Goal: Information Seeking & Learning: Learn about a topic

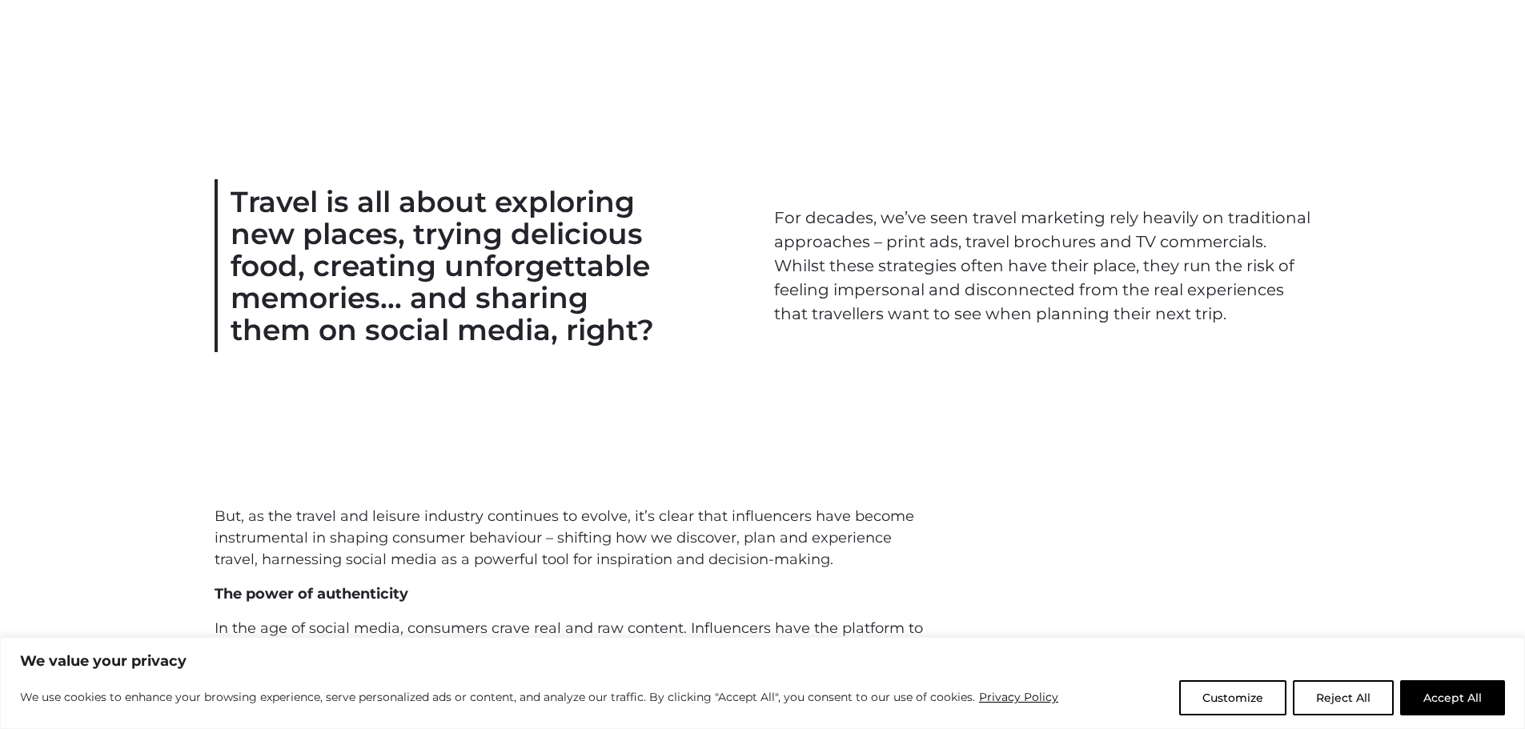
scroll to position [696, 0]
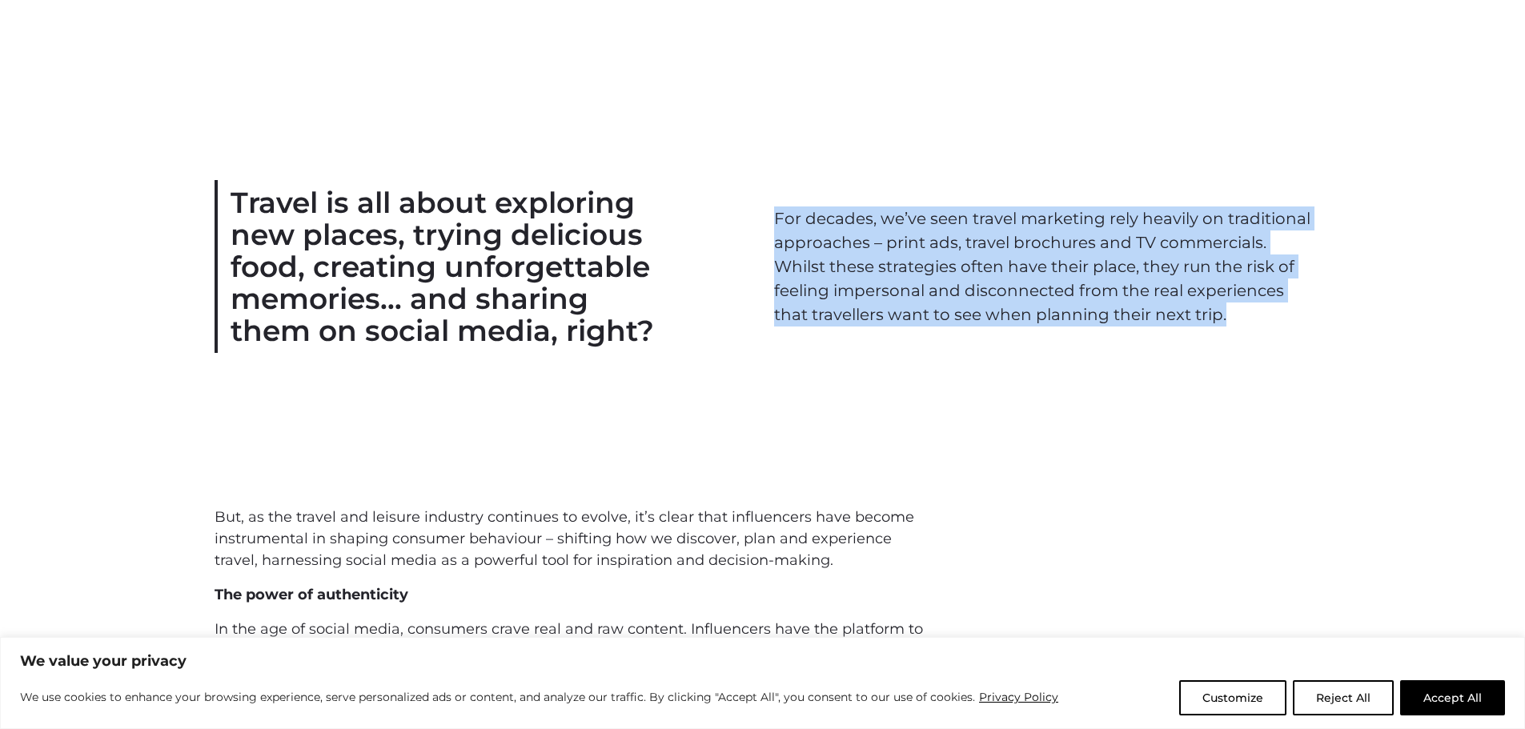
drag, startPoint x: 765, startPoint y: 211, endPoint x: 1280, endPoint y: 317, distance: 525.6
click at [1280, 317] on div "Travel is all about exploring new places, trying delicious food, creating unfor…" at bounding box center [763, 266] width 1121 height 173
copy p "For decades, we’ve seen travel marketing rely heavily on traditional approaches…"
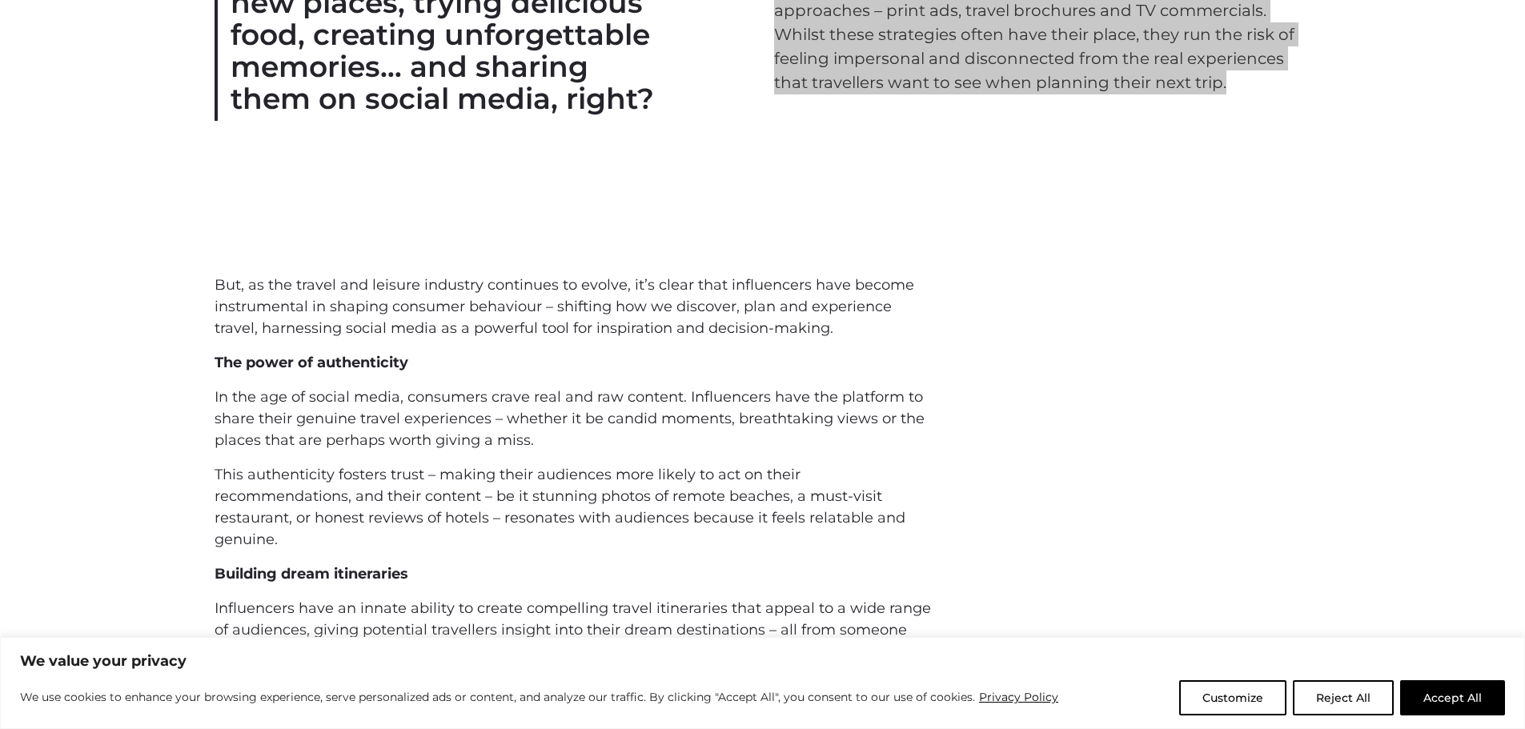
scroll to position [928, 0]
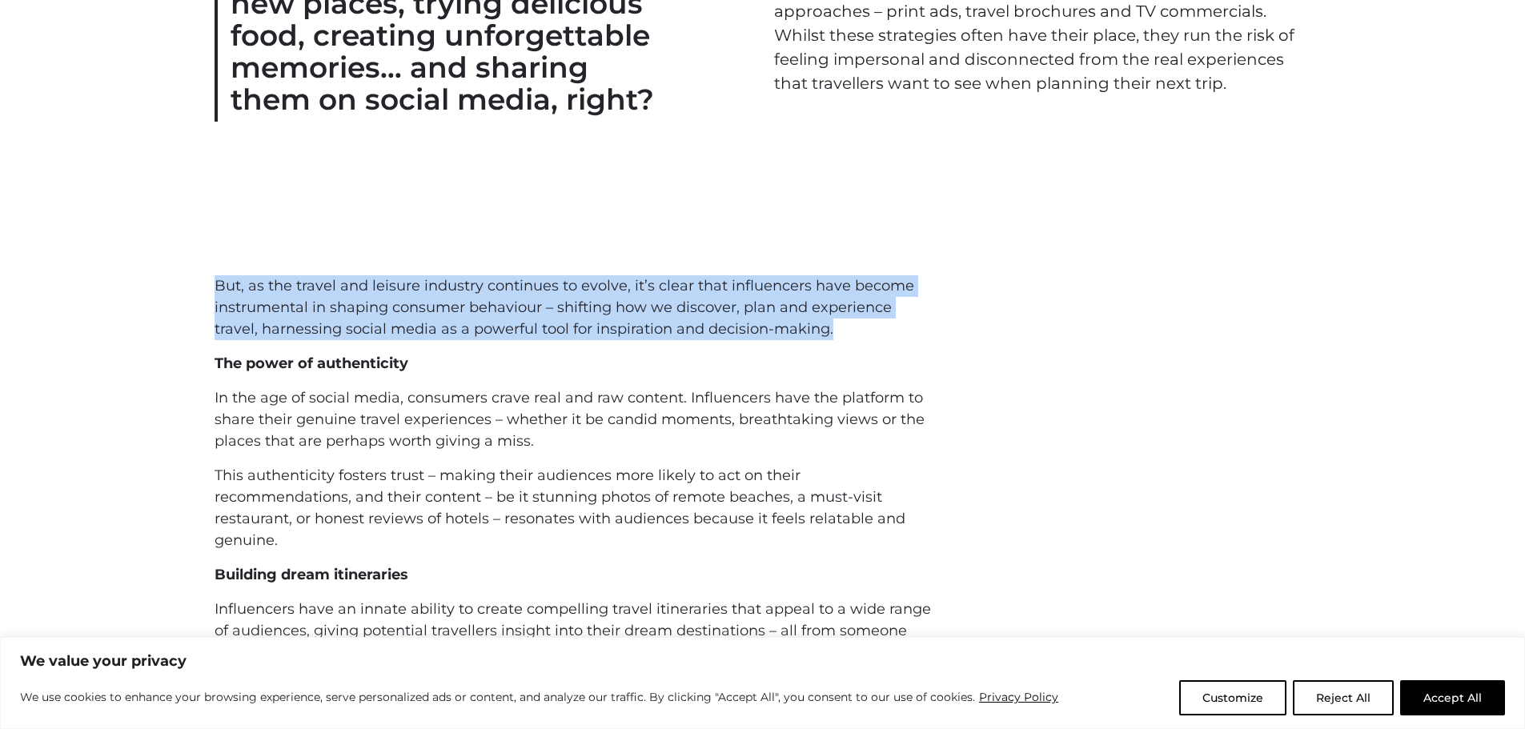
drag, startPoint x: 208, startPoint y: 284, endPoint x: 842, endPoint y: 339, distance: 636.3
click at [842, 339] on div "But, as the travel and leisure industry continues to evolve, it’s clear that in…" at bounding box center [763, 562] width 1121 height 574
copy p "But, as the travel and leisure industry continues to evolve, it’s clear that in…"
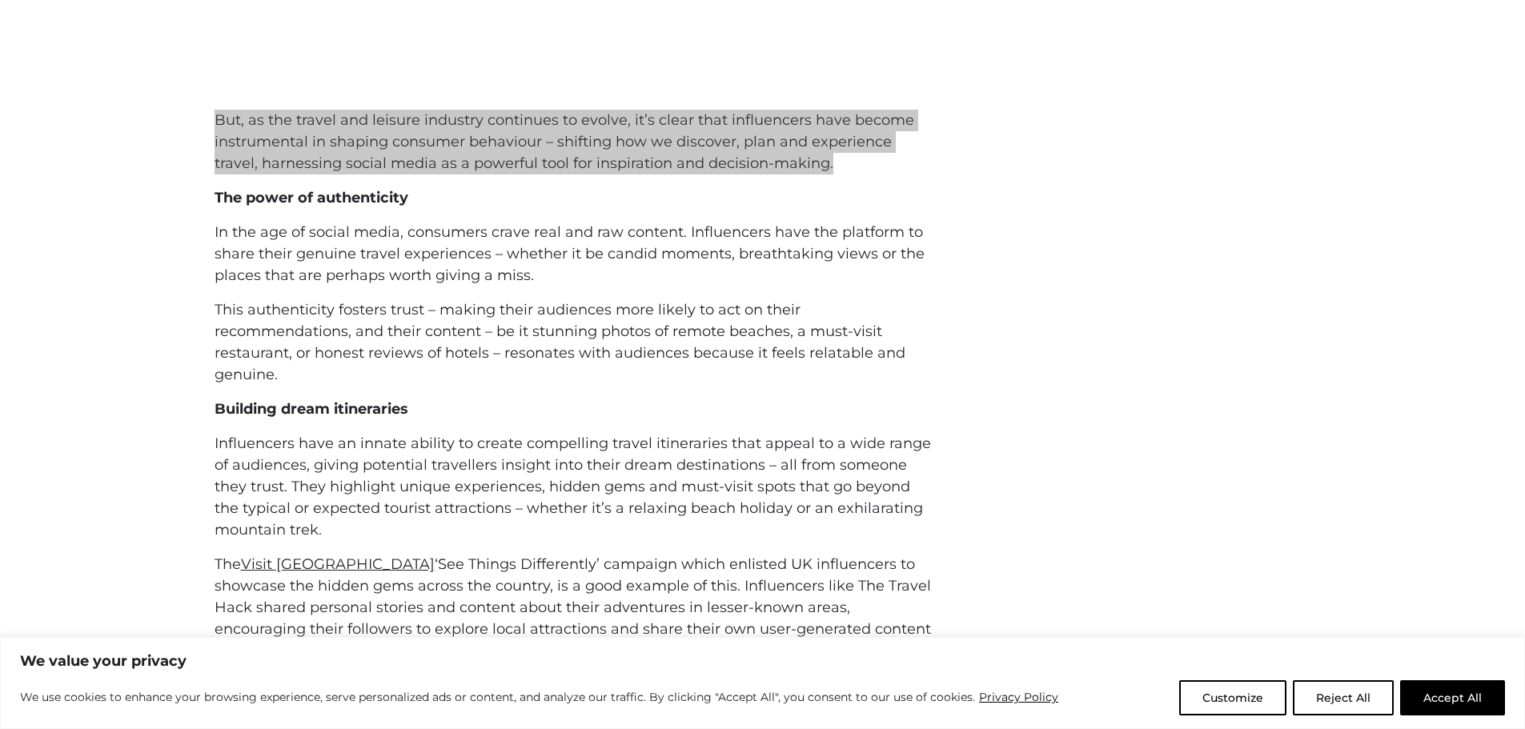
scroll to position [1094, 0]
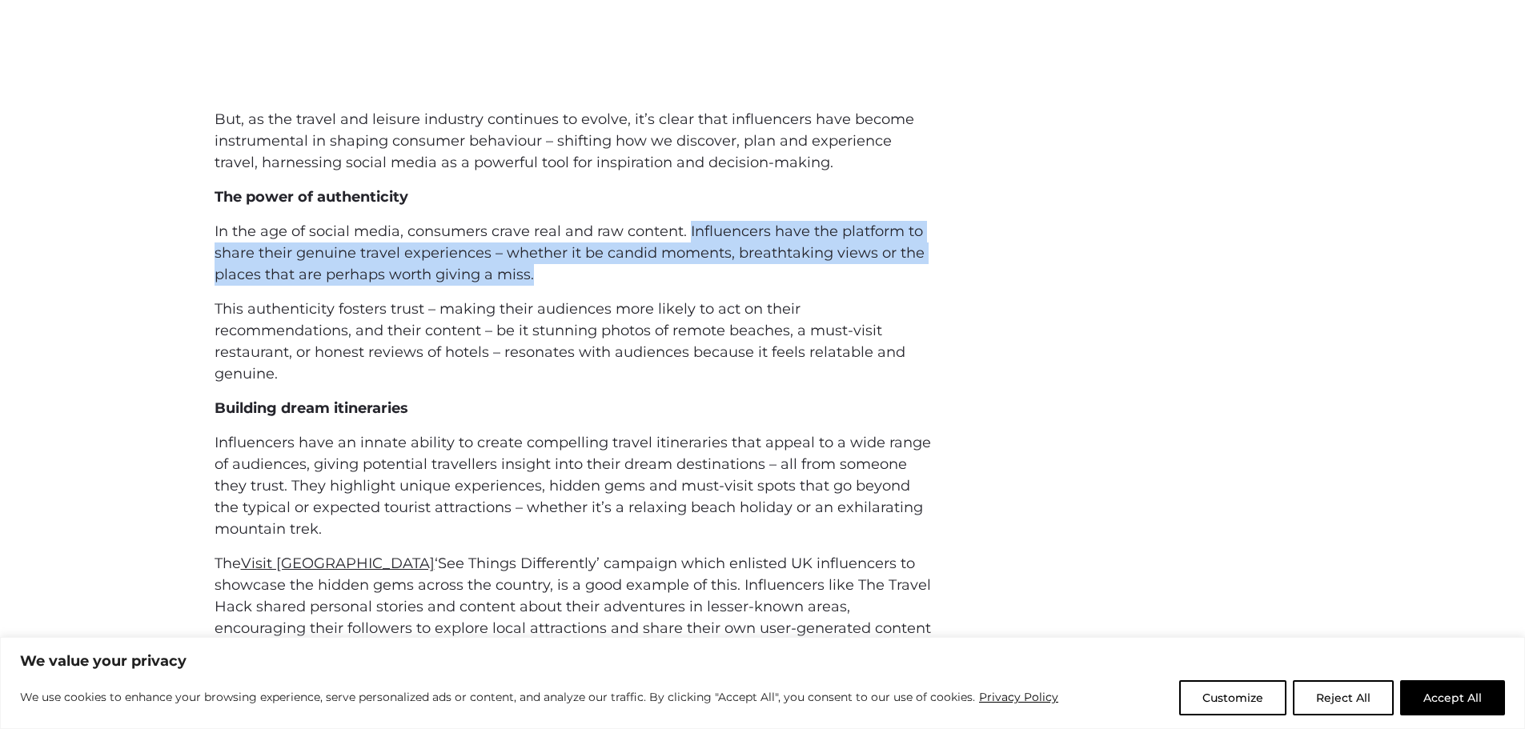
drag, startPoint x: 685, startPoint y: 230, endPoint x: 719, endPoint y: 273, distance: 54.8
click at [719, 273] on p "In the age of social media, consumers crave real and raw content. Influencers h…" at bounding box center [576, 253] width 723 height 65
copy p "Influencers have the platform to share their genuine travel experiences – wheth…"
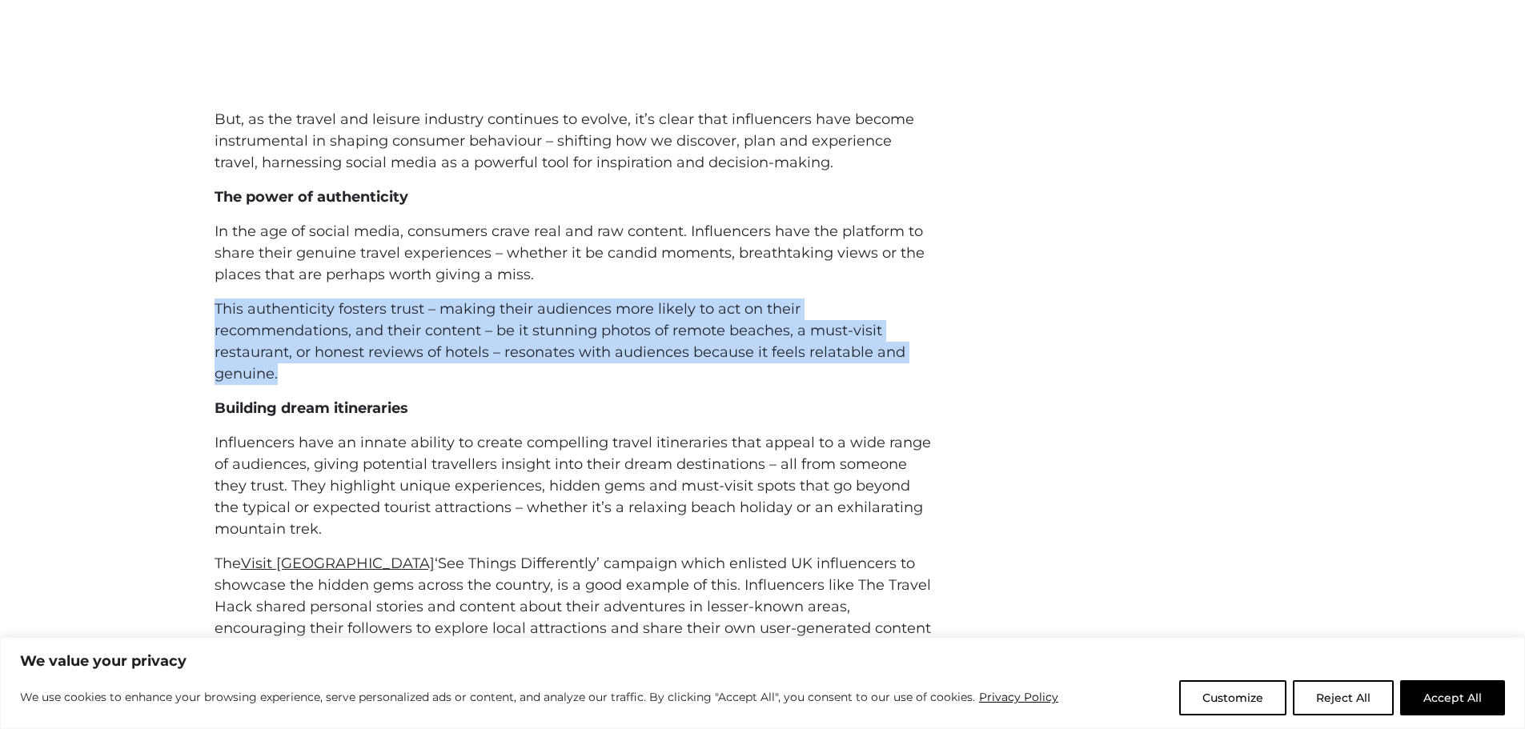
drag, startPoint x: 213, startPoint y: 303, endPoint x: 347, endPoint y: 373, distance: 151.4
click at [347, 373] on div "But, as the travel and leisure industry continues to evolve, it’s clear that in…" at bounding box center [763, 396] width 1121 height 574
copy p "This authenticity fosters trust – making their audiences more likely to act on …"
click at [559, 383] on p "This authenticity fosters trust – making their audiences more likely to act on …" at bounding box center [576, 342] width 723 height 86
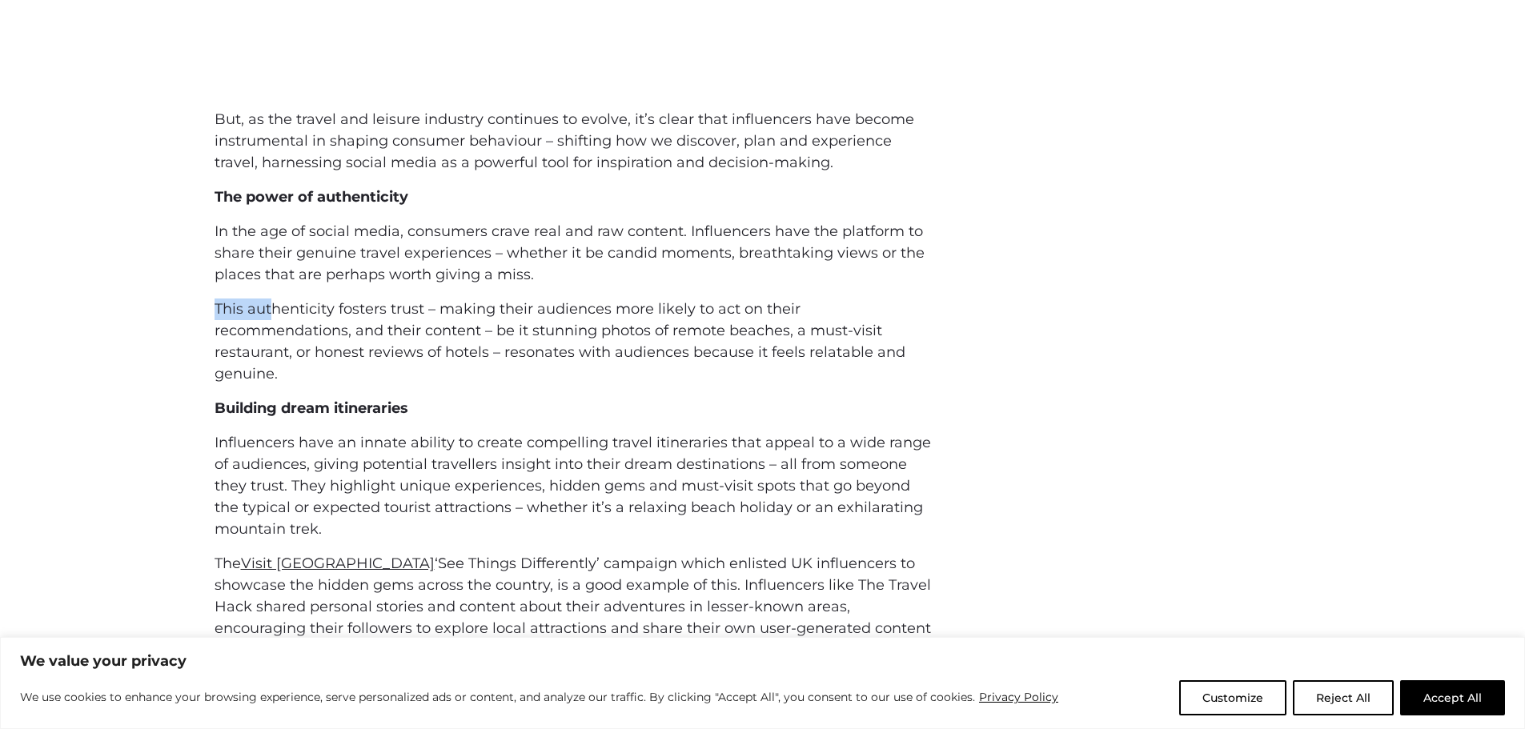
drag, startPoint x: 213, startPoint y: 304, endPoint x: 274, endPoint y: 304, distance: 60.8
click at [274, 304] on div "But, as the travel and leisure industry continues to evolve, it’s clear that in…" at bounding box center [763, 396] width 1121 height 574
click at [357, 320] on p "This authenticity fosters trust – making their audiences more likely to act on …" at bounding box center [576, 342] width 723 height 86
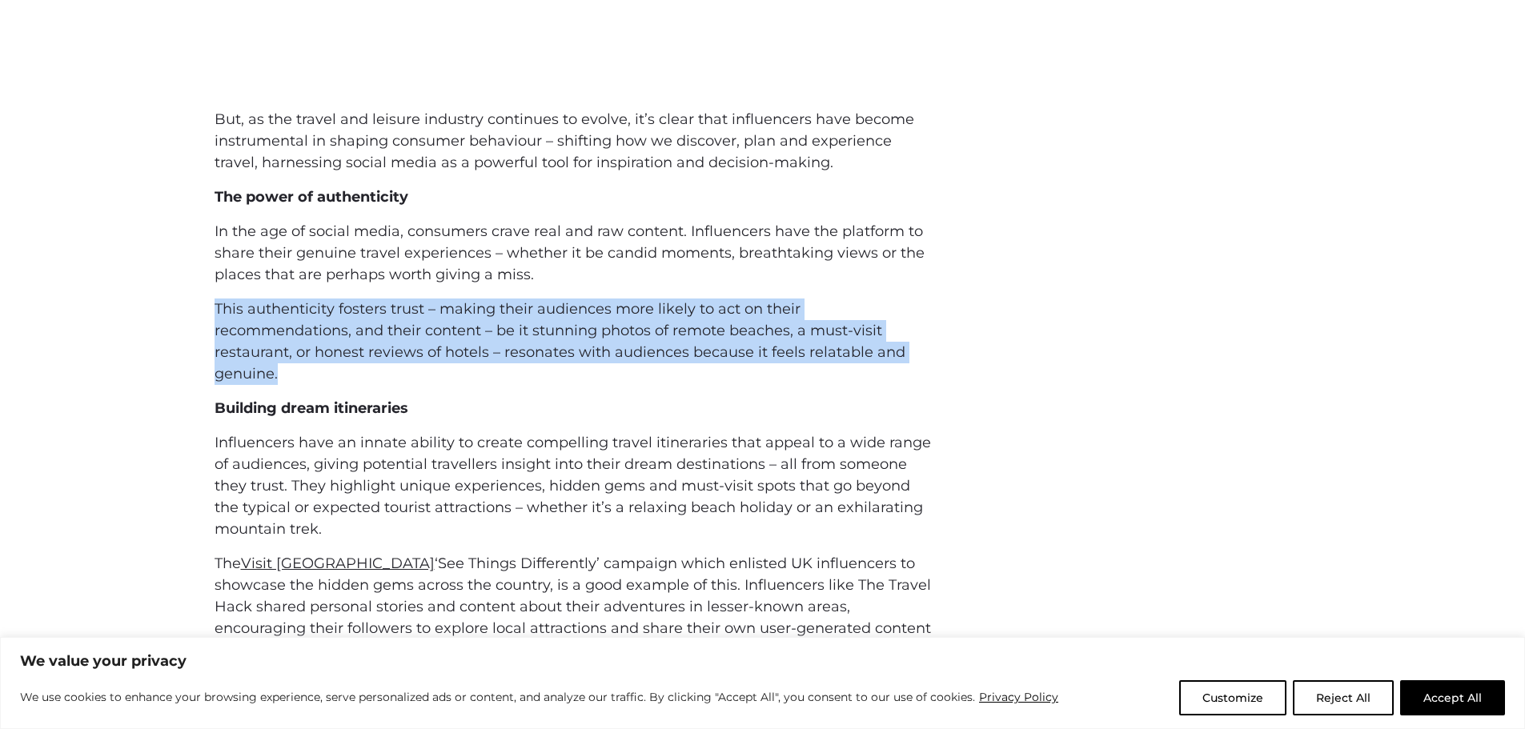
drag, startPoint x: 211, startPoint y: 307, endPoint x: 351, endPoint y: 377, distance: 156.4
click at [351, 377] on div "But, as the travel and leisure industry continues to evolve, it’s clear that in…" at bounding box center [763, 396] width 1121 height 574
copy p "This authenticity fosters trust – making their audiences more likely to act on …"
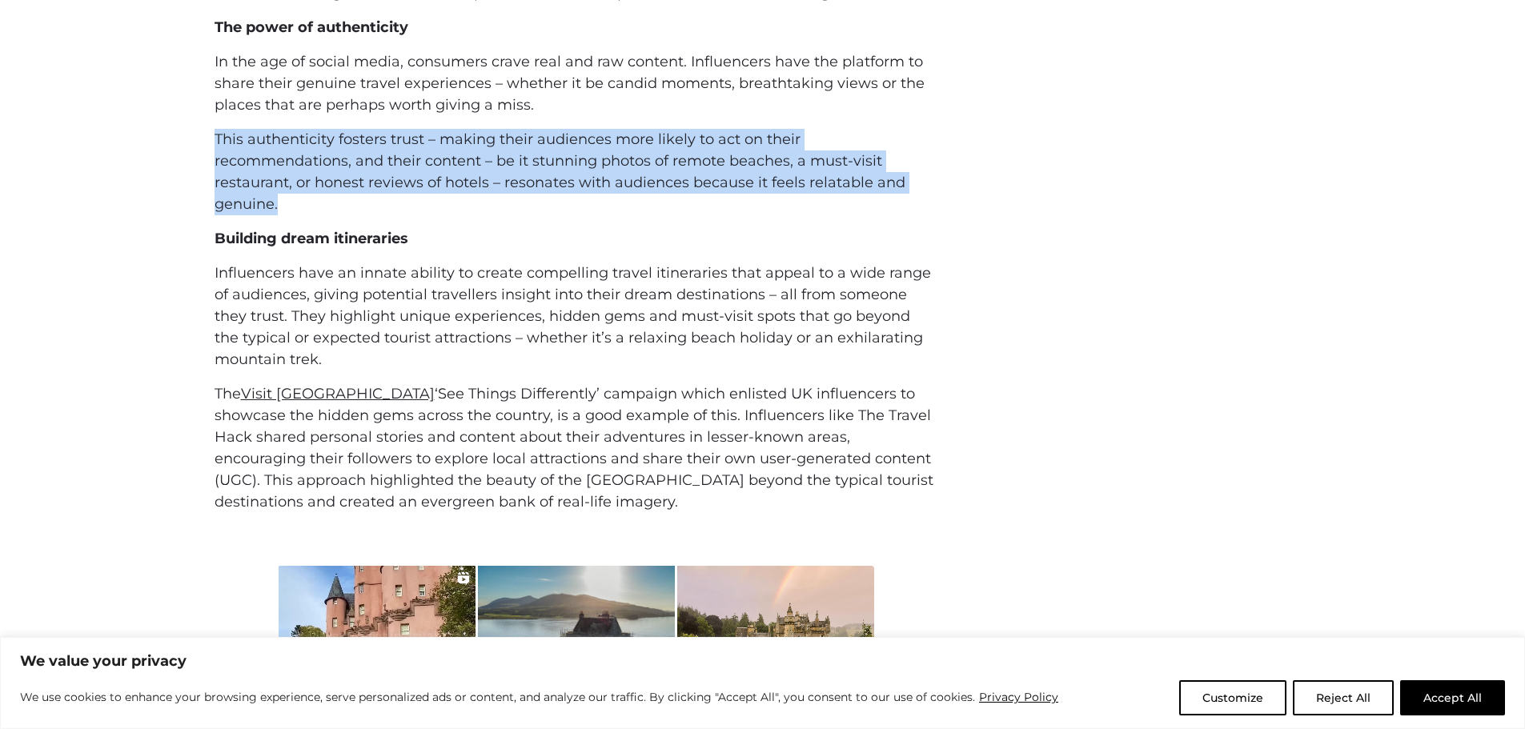
scroll to position [1265, 0]
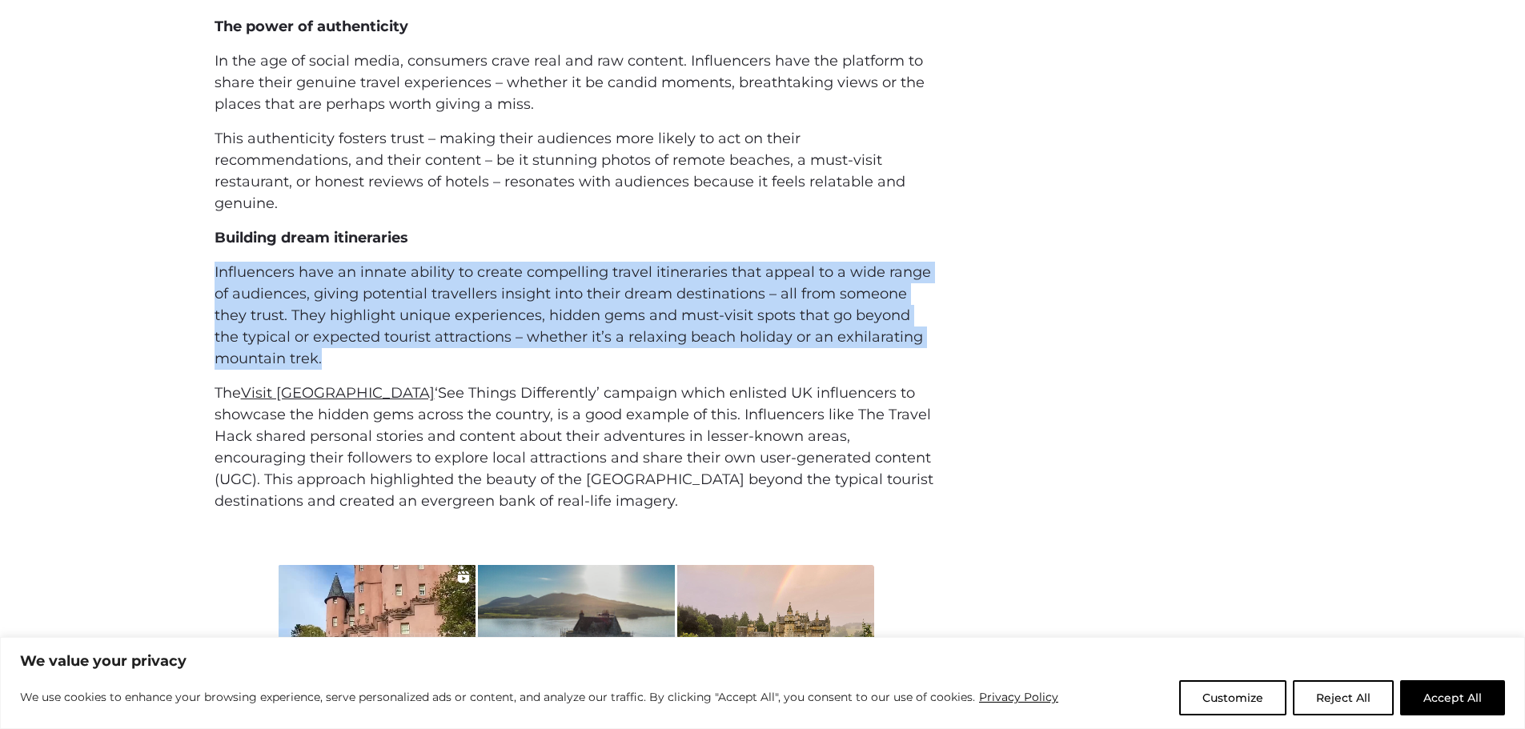
drag, startPoint x: 213, startPoint y: 268, endPoint x: 465, endPoint y: 359, distance: 267.9
click at [465, 359] on div "But, as the travel and leisure industry continues to evolve, it’s clear that in…" at bounding box center [763, 225] width 1121 height 574
copy p "Influencers have an innate ability to create compelling travel itineraries that…"
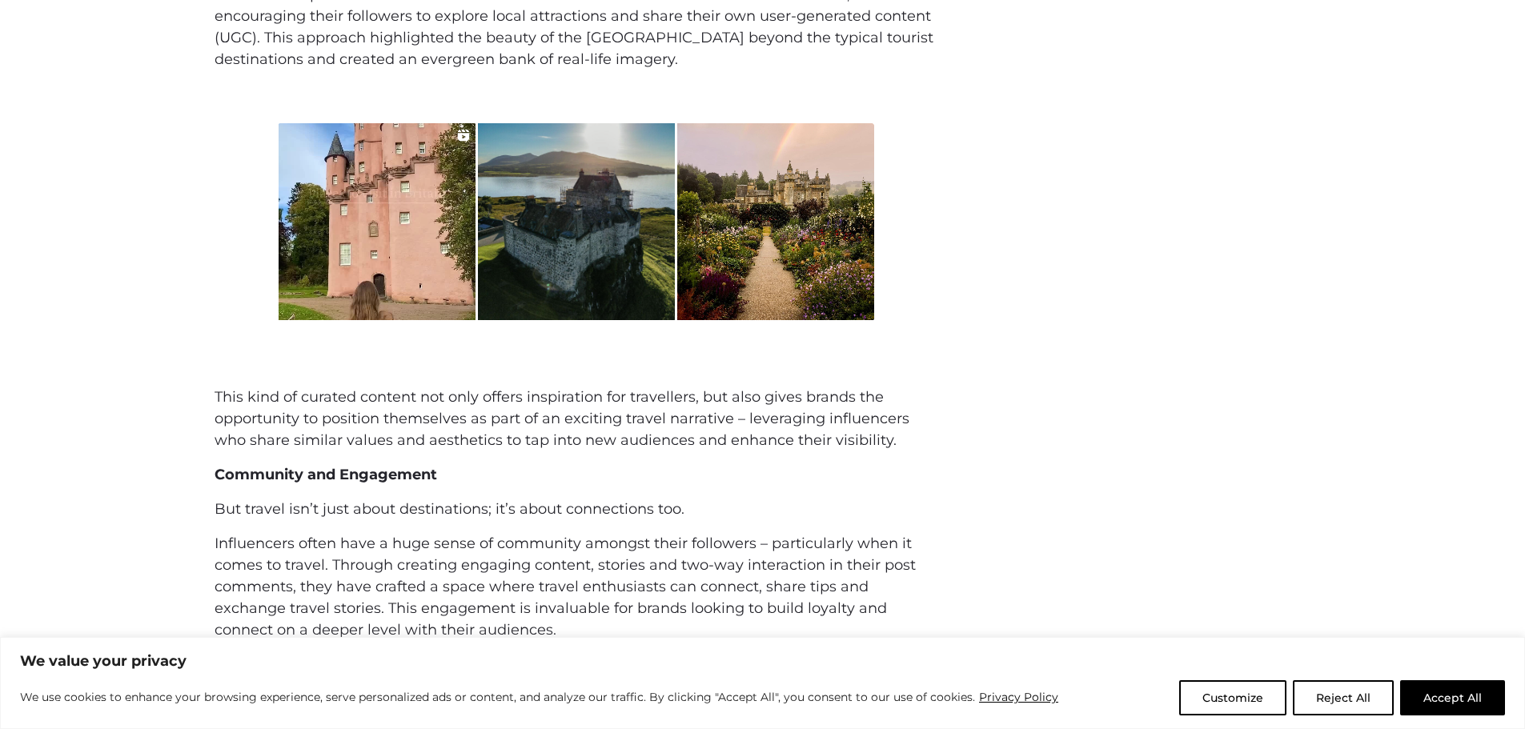
scroll to position [1720, 0]
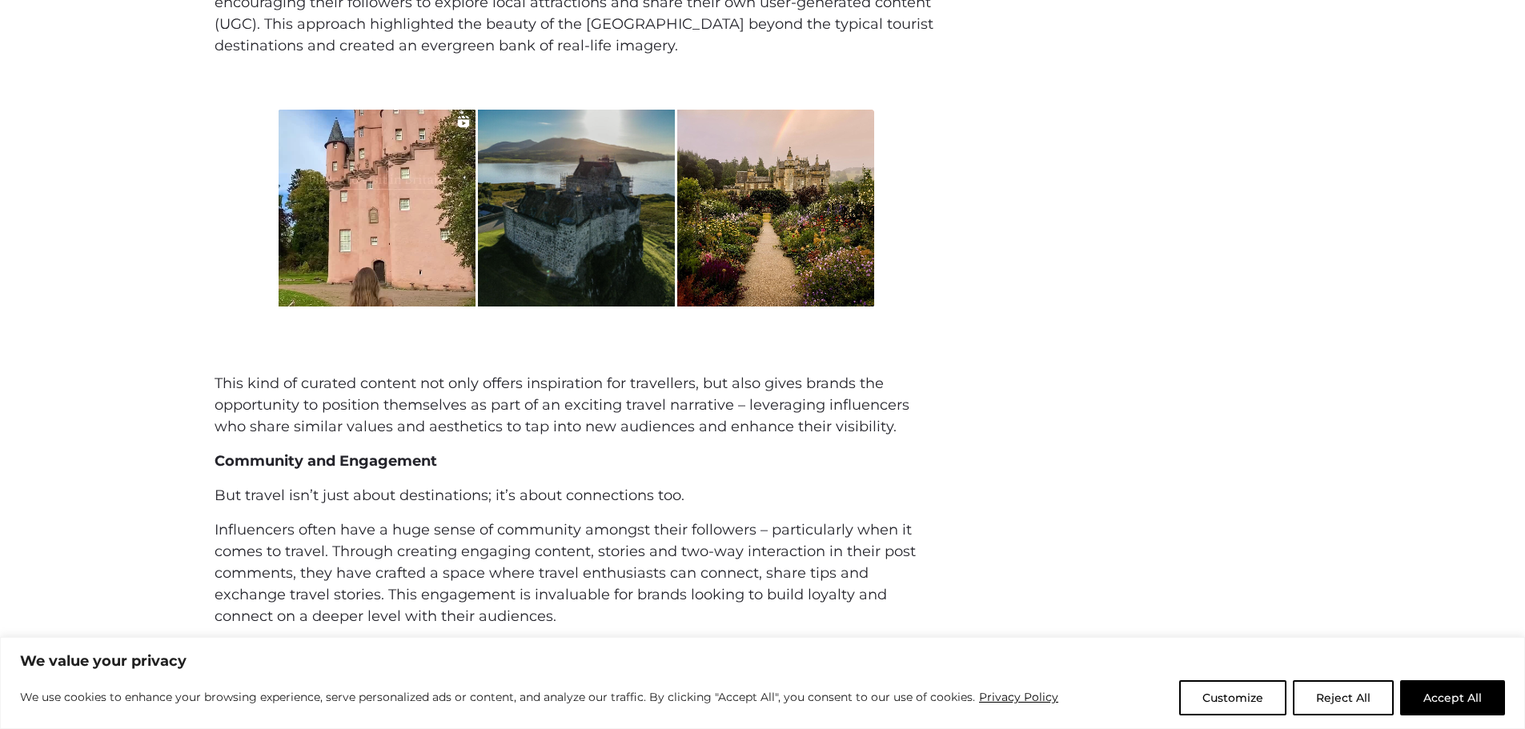
click at [780, 476] on div "This kind of curated content not only offers inspiration for travellers, but al…" at bounding box center [576, 582] width 723 height 419
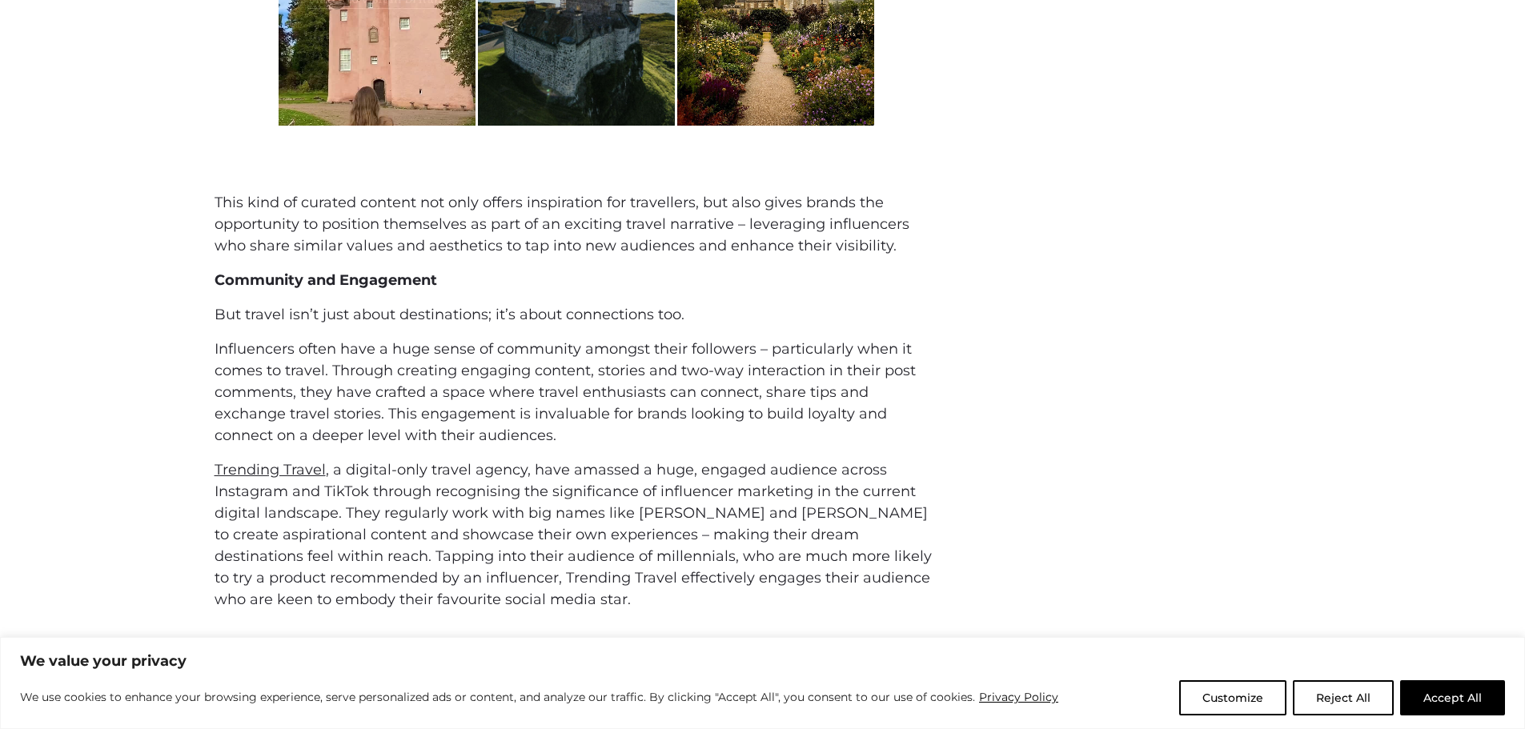
scroll to position [1903, 0]
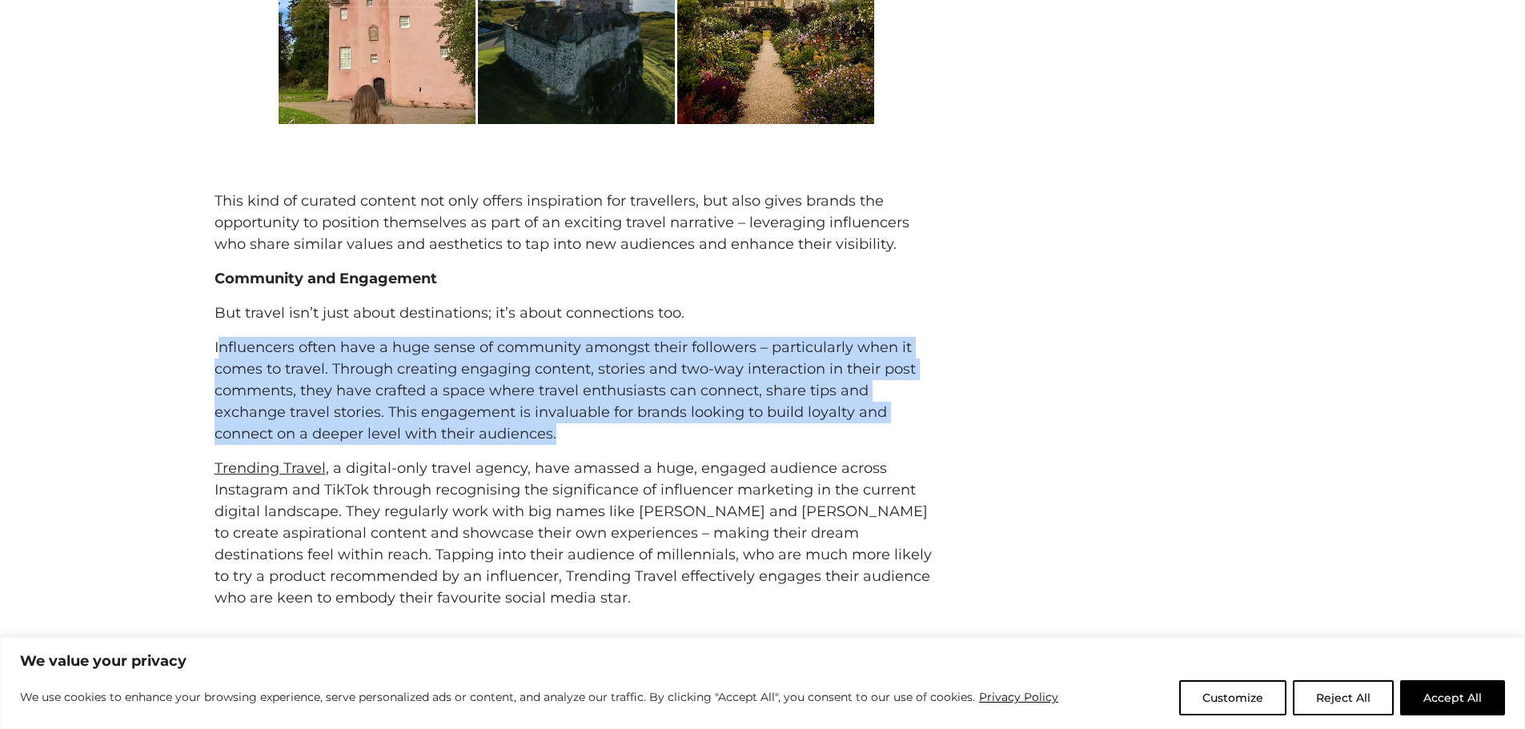
drag, startPoint x: 219, startPoint y: 358, endPoint x: 608, endPoint y: 427, distance: 395.1
click at [608, 427] on p "Influencers often have a huge sense of community amongst their followers – part…" at bounding box center [576, 391] width 723 height 108
copy p "nfluencers often have a huge sense of community amongst their followers – parti…"
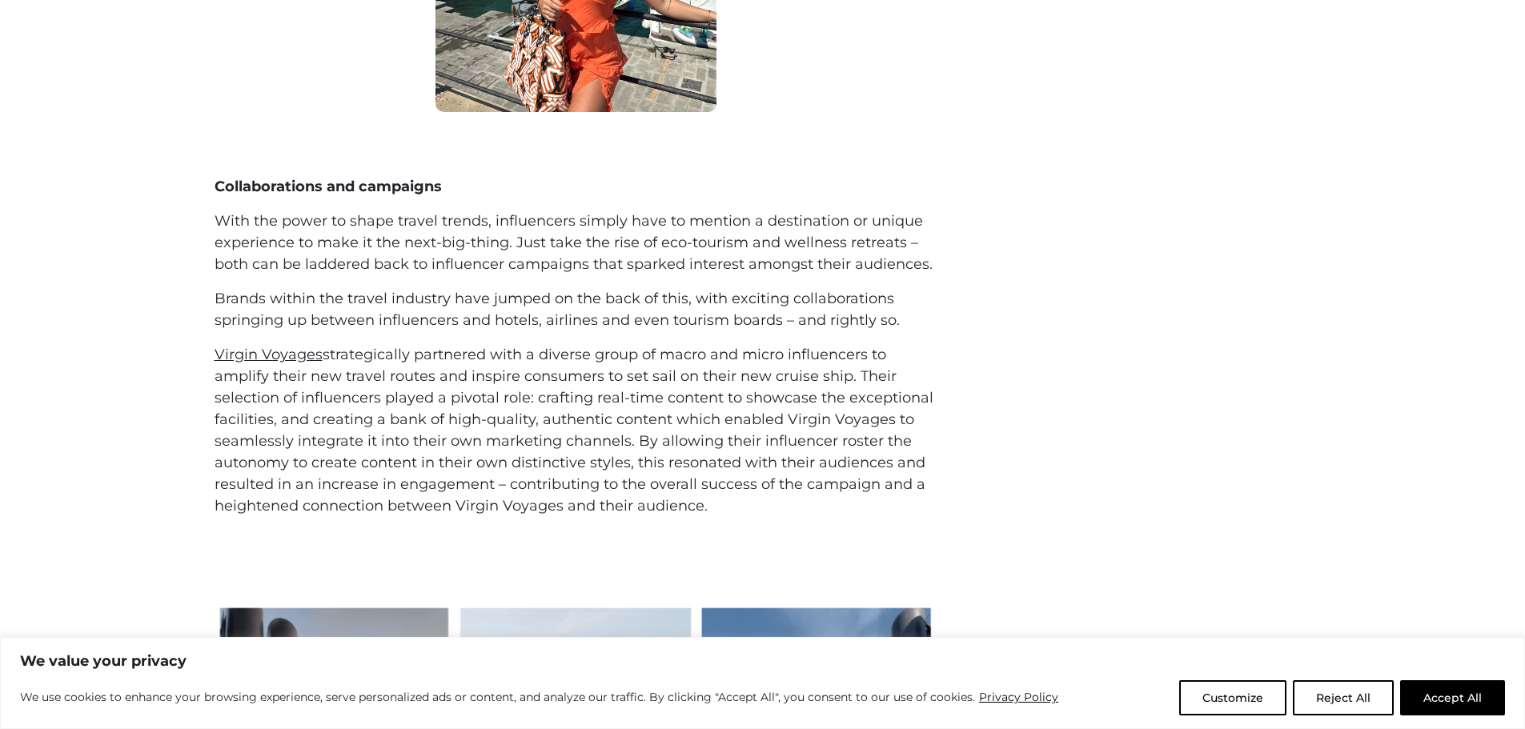
scroll to position [2802, 0]
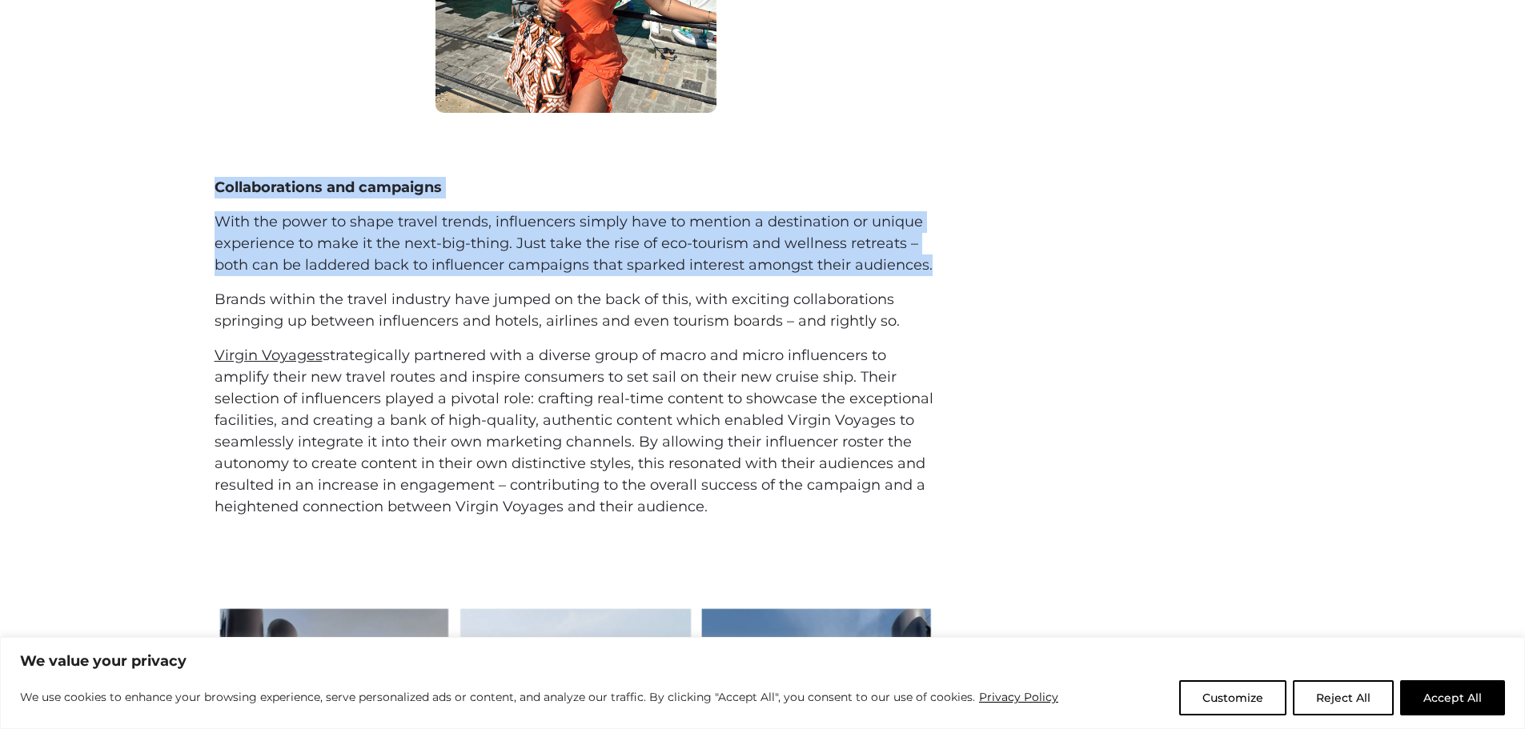
drag, startPoint x: 215, startPoint y: 186, endPoint x: 948, endPoint y: 271, distance: 737.3
click at [948, 271] on div "Collaborations and campaigns With the power to shape travel trends, influencers…" at bounding box center [763, 364] width 1121 height 375
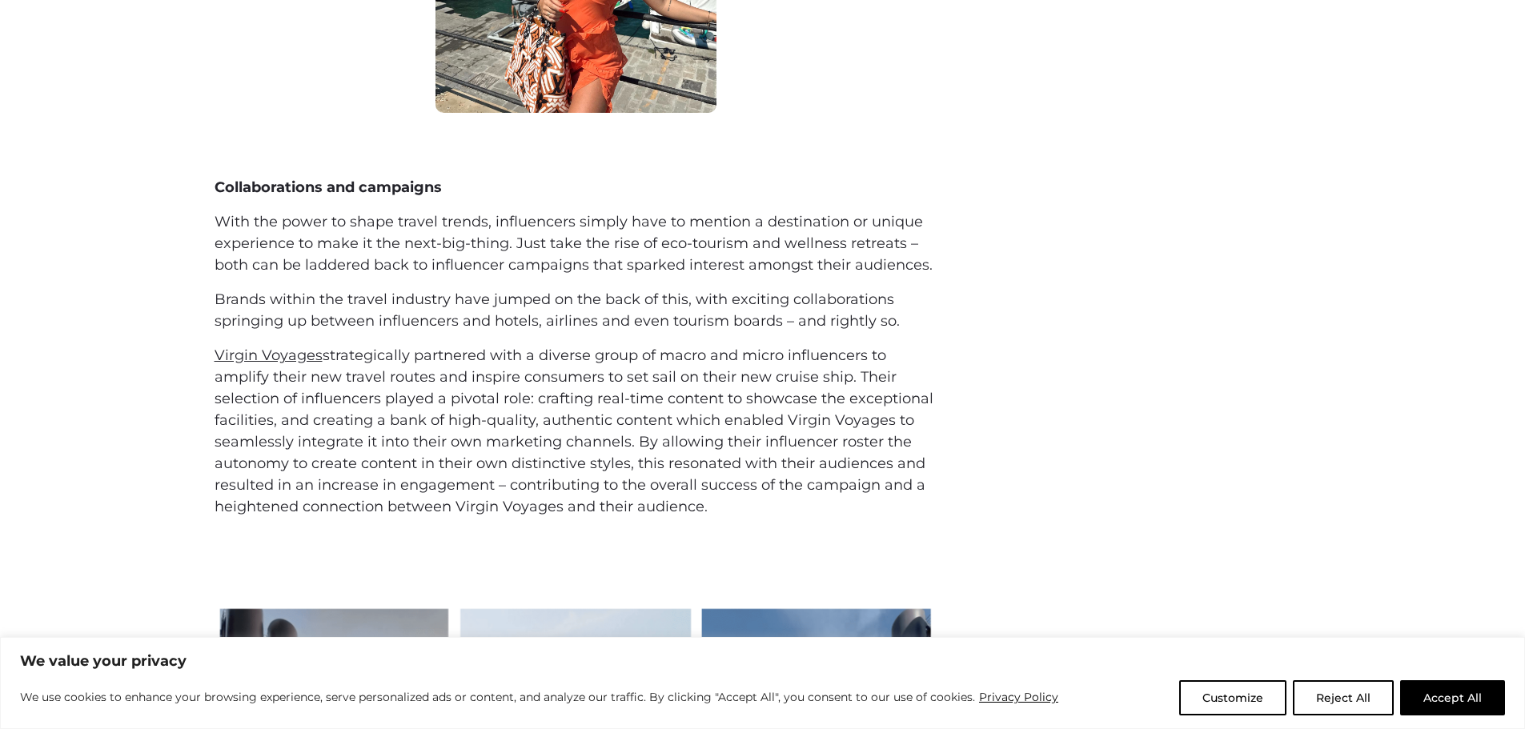
click at [687, 311] on p "Brands within the travel industry have jumped on the back of this, with excitin…" at bounding box center [576, 310] width 723 height 43
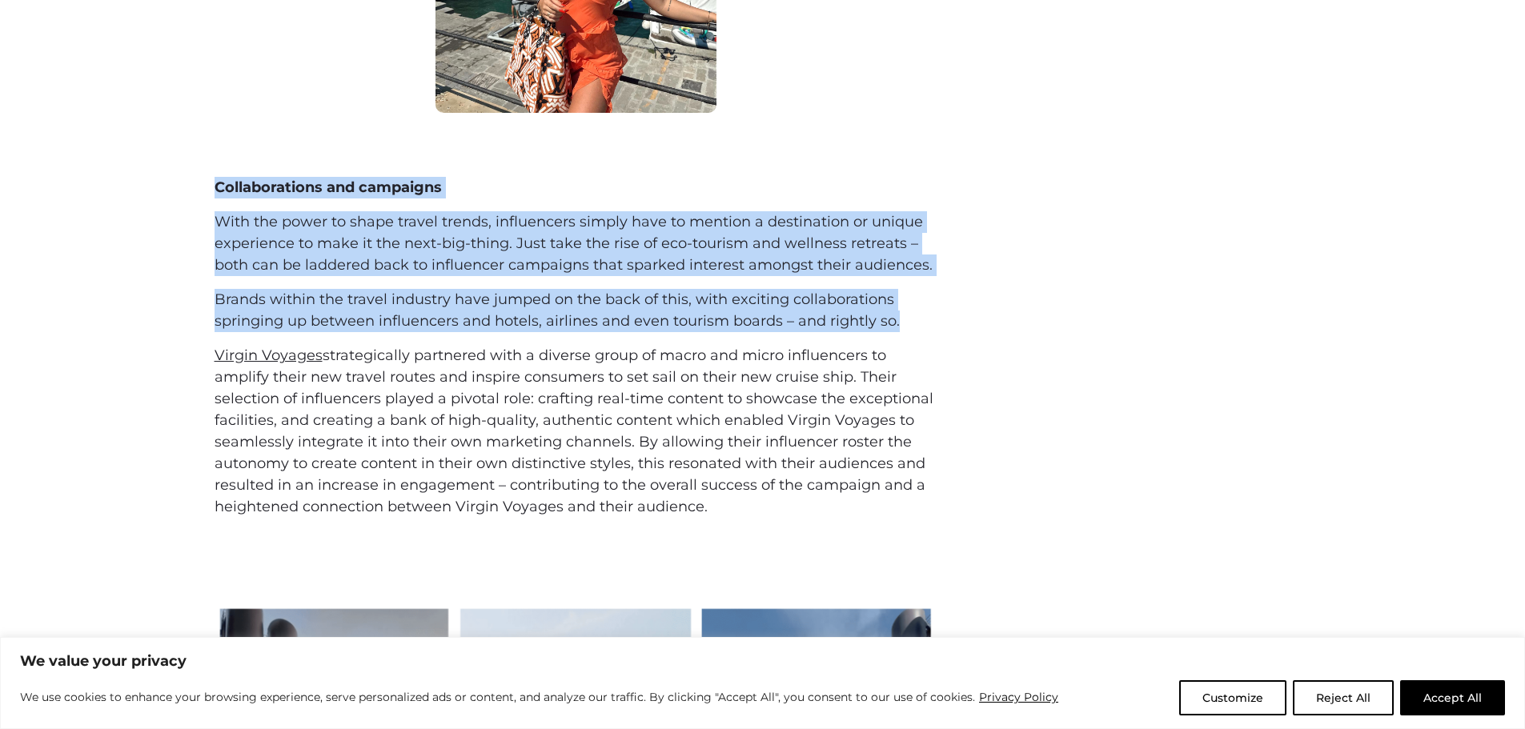
drag, startPoint x: 214, startPoint y: 184, endPoint x: 958, endPoint y: 313, distance: 755.5
click at [958, 313] on div "Collaborations and campaigns With the power to shape travel trends, influencers…" at bounding box center [763, 364] width 1121 height 375
copy div "Collaborations and campaigns With the power to shape travel trends, influencers…"
